Goal: Task Accomplishment & Management: Complete application form

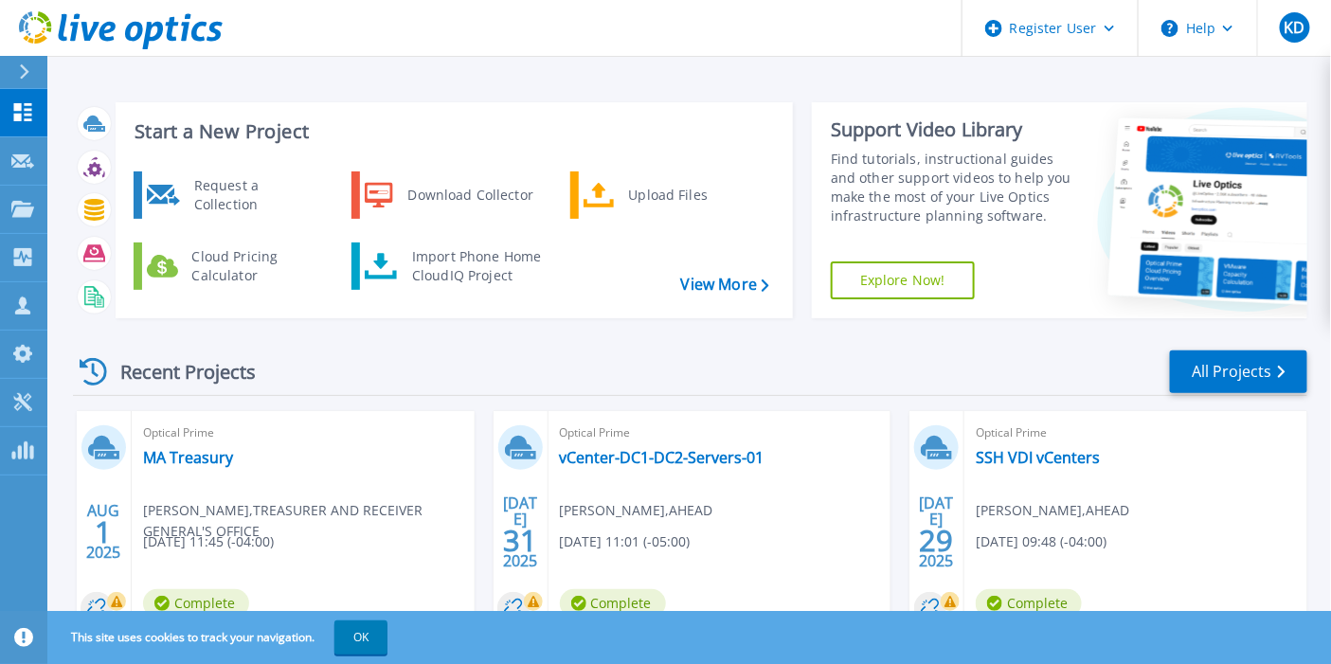
click at [308, 183] on div "Request a Collection" at bounding box center [254, 195] width 138 height 38
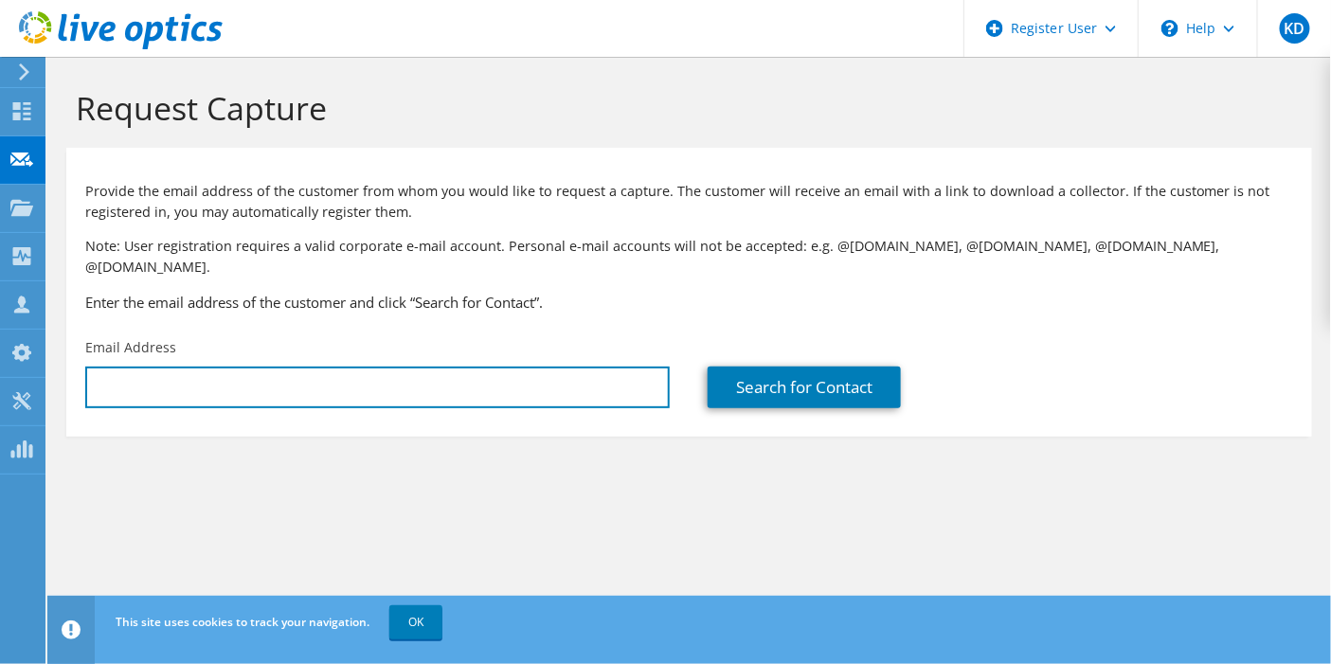
click at [341, 373] on input "text" at bounding box center [377, 388] width 585 height 42
paste input "[EMAIL_ADDRESS][DOMAIN_NAME]"
type input "[EMAIL_ADDRESS][DOMAIN_NAME]"
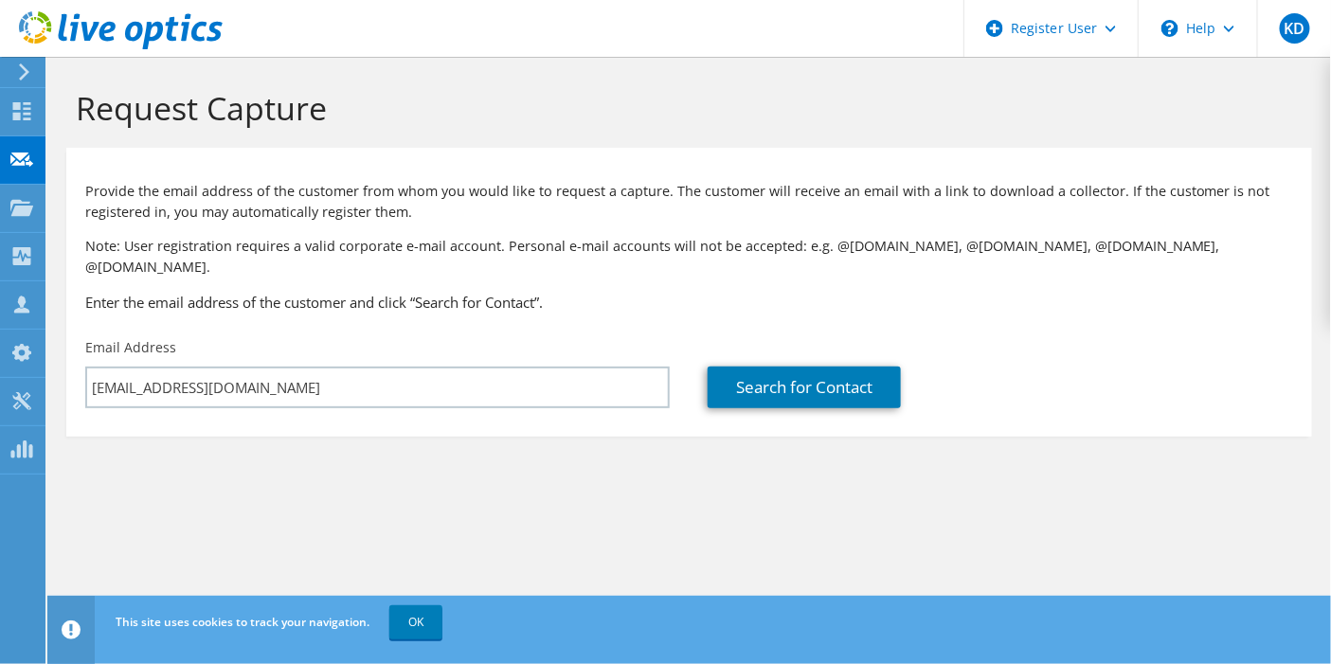
click at [700, 372] on div "Search for Contact" at bounding box center [1000, 373] width 622 height 89
click at [709, 370] on link "Search for Contact" at bounding box center [804, 388] width 193 height 42
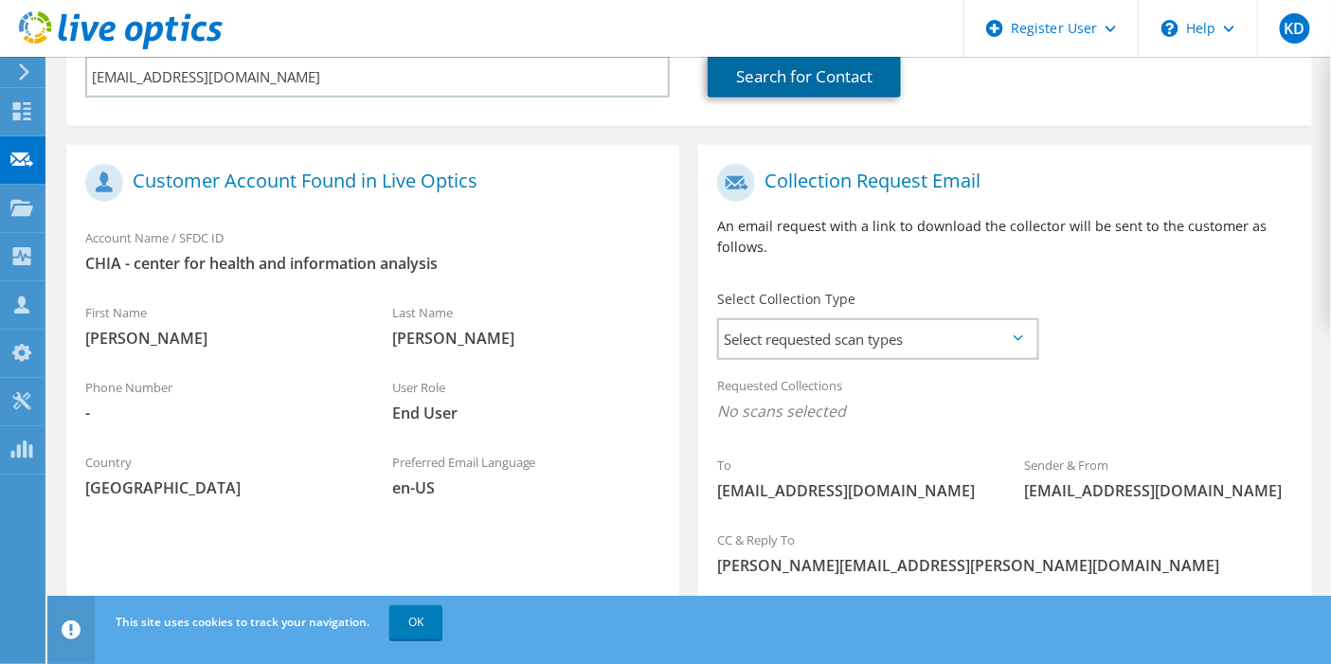
scroll to position [344, 0]
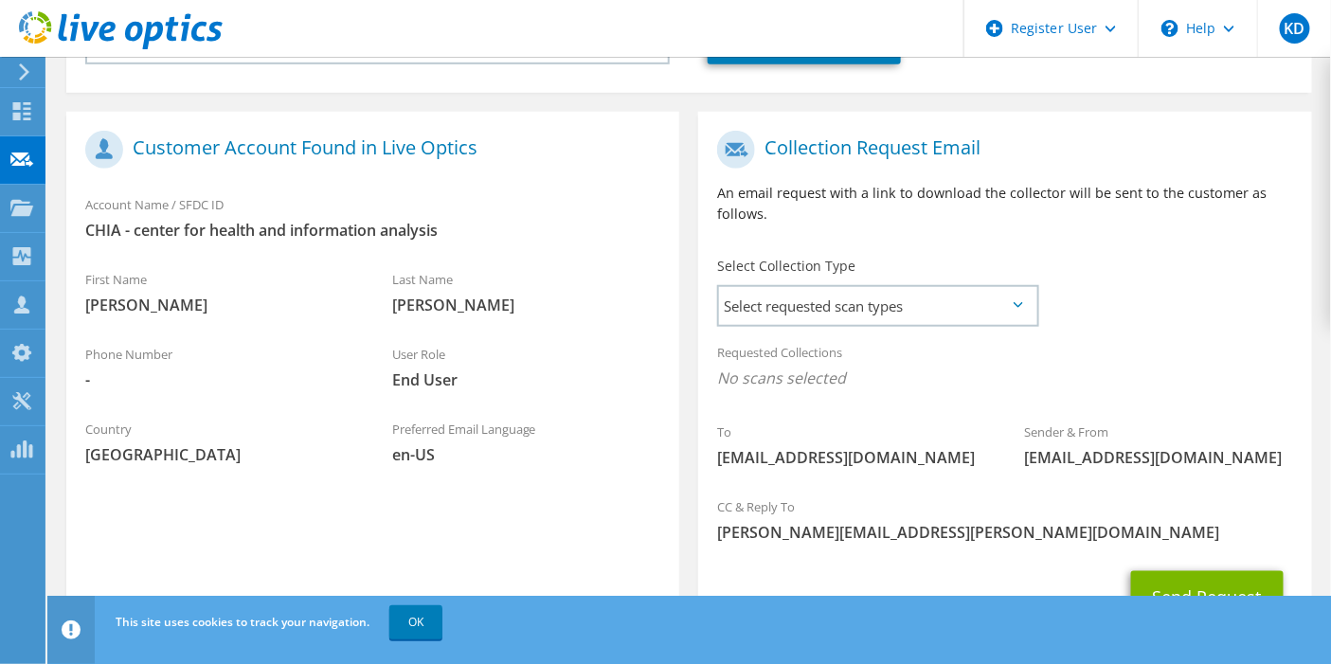
click at [859, 291] on span "Select requested scan types" at bounding box center [877, 306] width 316 height 38
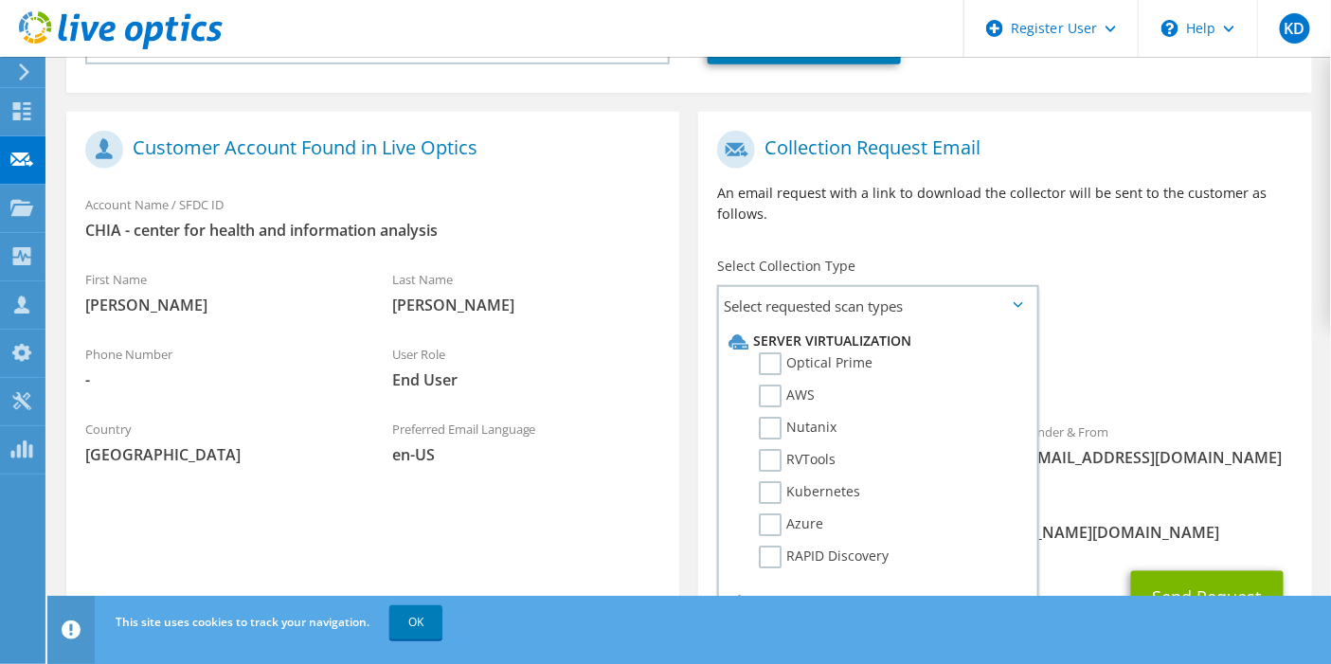
click at [839, 352] on label "Optical Prime" at bounding box center [816, 363] width 114 height 23
click at [0, 0] on input "Optical Prime" at bounding box center [0, 0] width 0 height 0
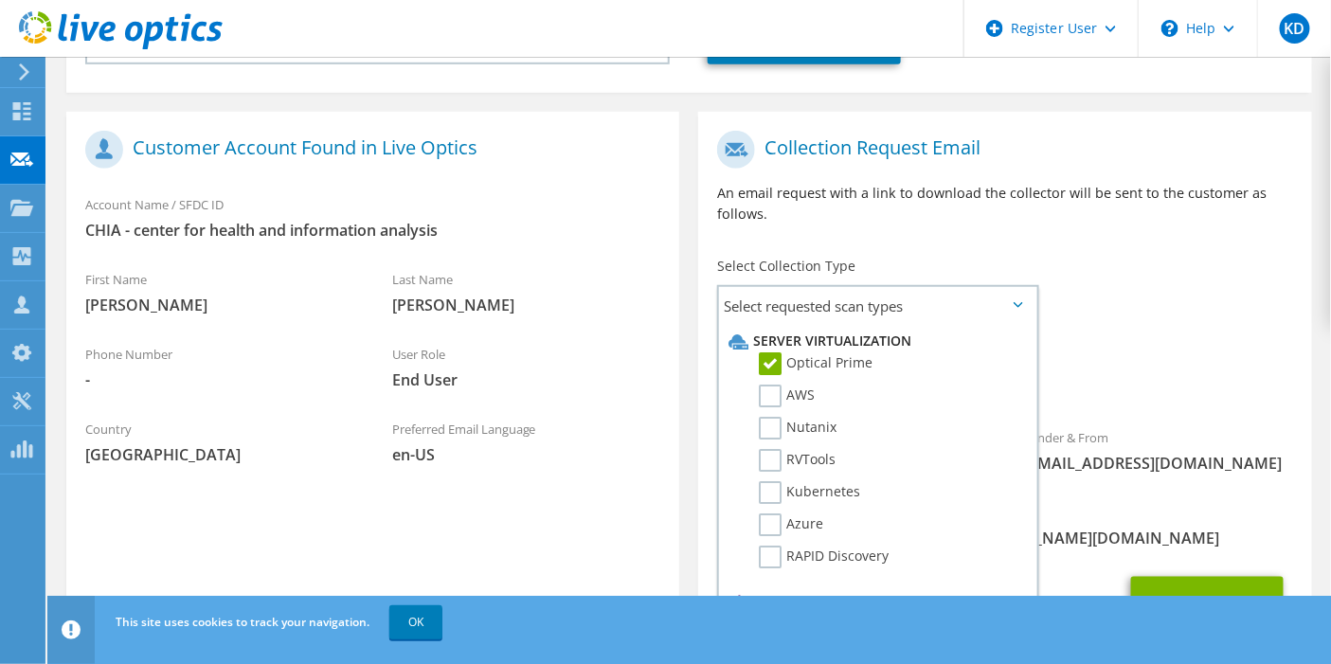
click at [1132, 333] on div "Requested Collections No scans selected Optical Prime" at bounding box center [1004, 371] width 613 height 76
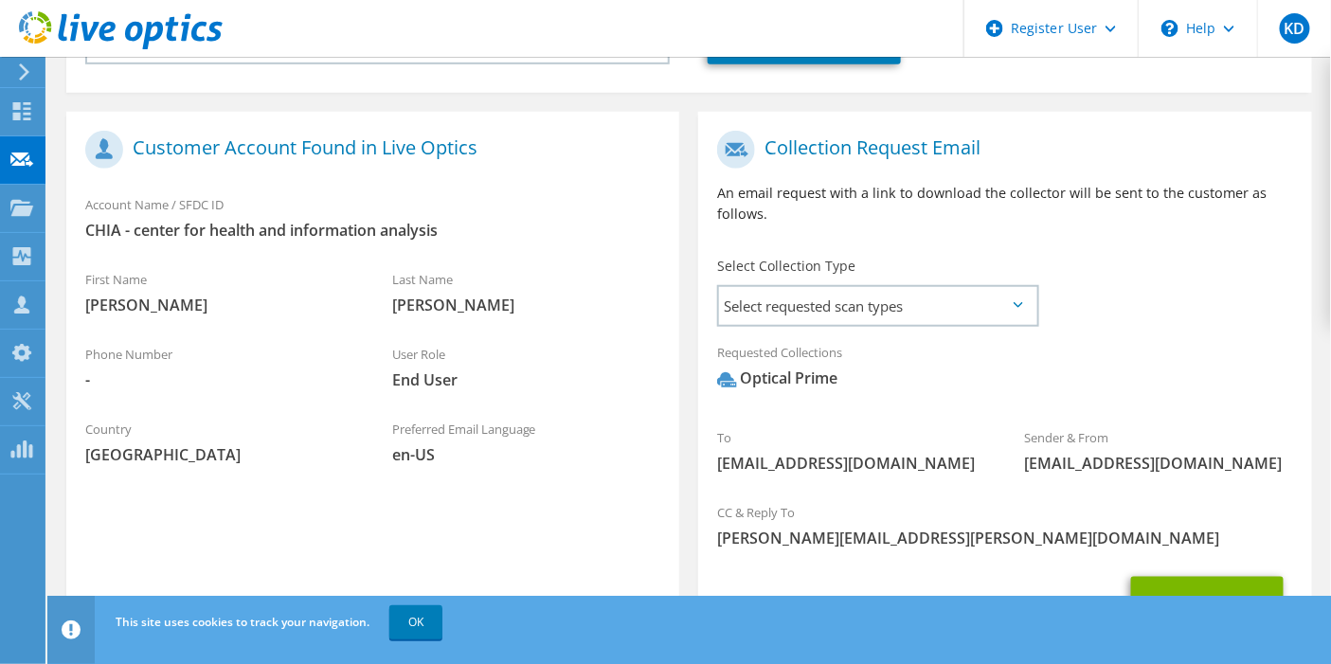
scroll to position [420, 0]
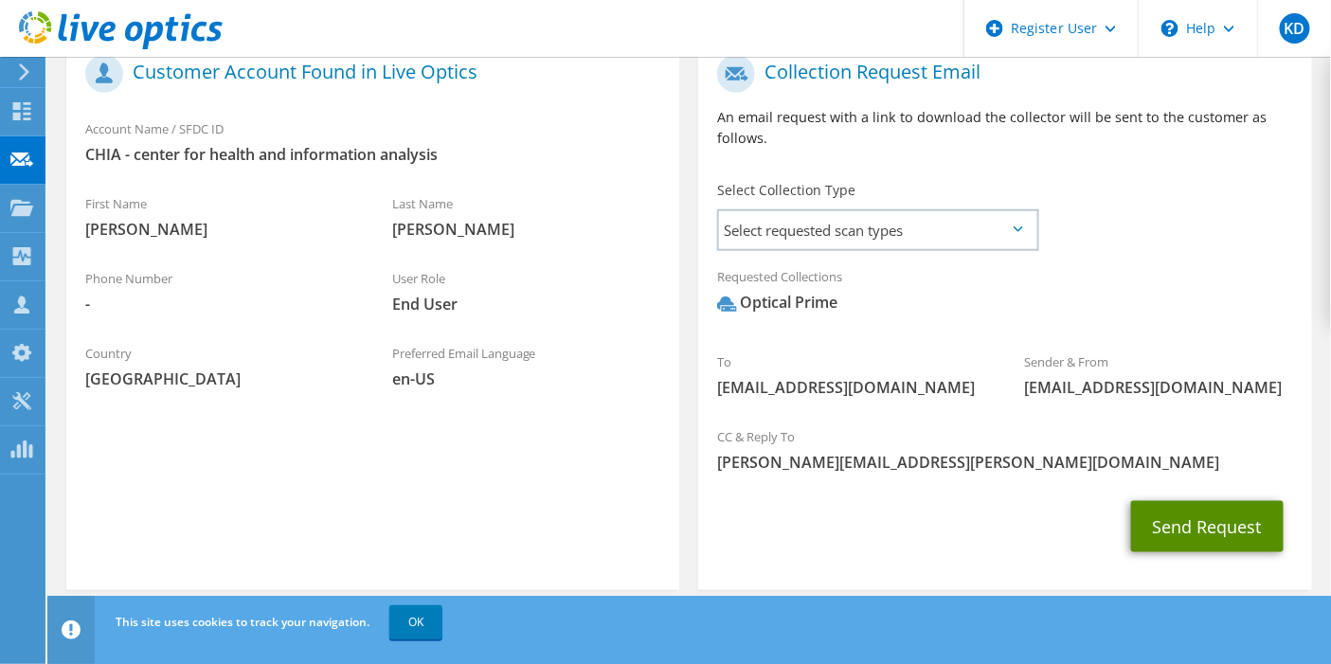
click at [1203, 504] on button "Send Request" at bounding box center [1207, 526] width 153 height 51
